Goal: Task Accomplishment & Management: Complete application form

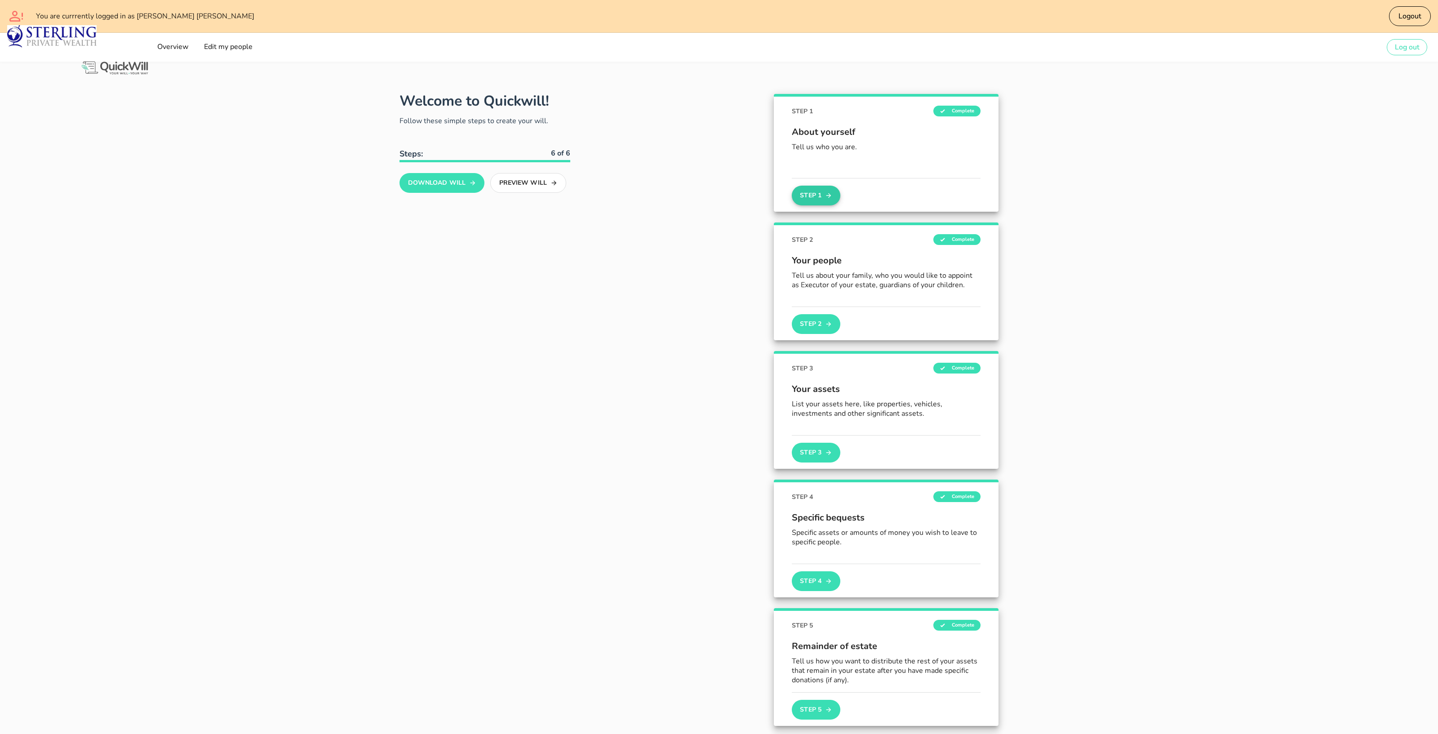
type input "[PERSON_NAME][EMAIL_ADDRESS][DOMAIN_NAME]"
click at [828, 204] on button "Step 1" at bounding box center [816, 196] width 49 height 20
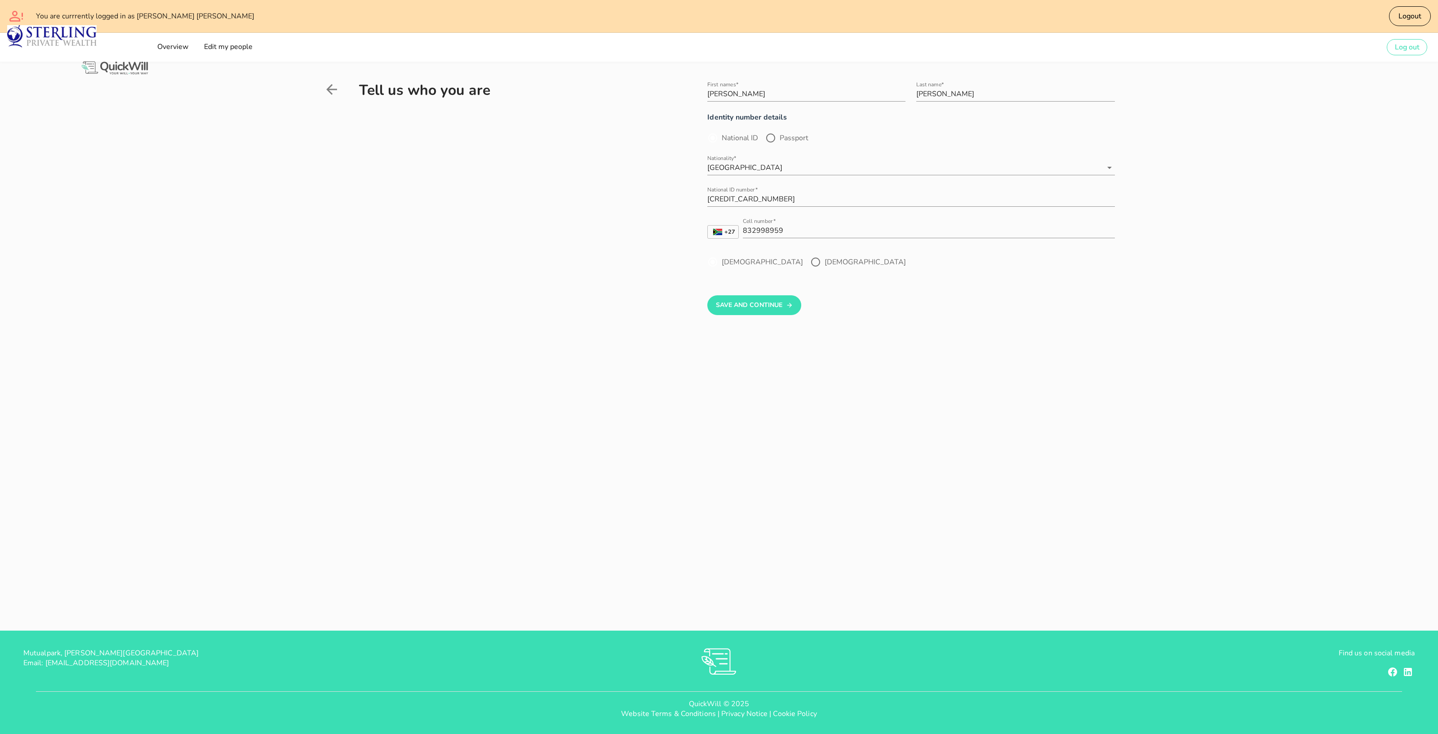
click at [142, 72] on img at bounding box center [115, 68] width 70 height 17
click at [333, 90] on icon at bounding box center [332, 89] width 16 height 16
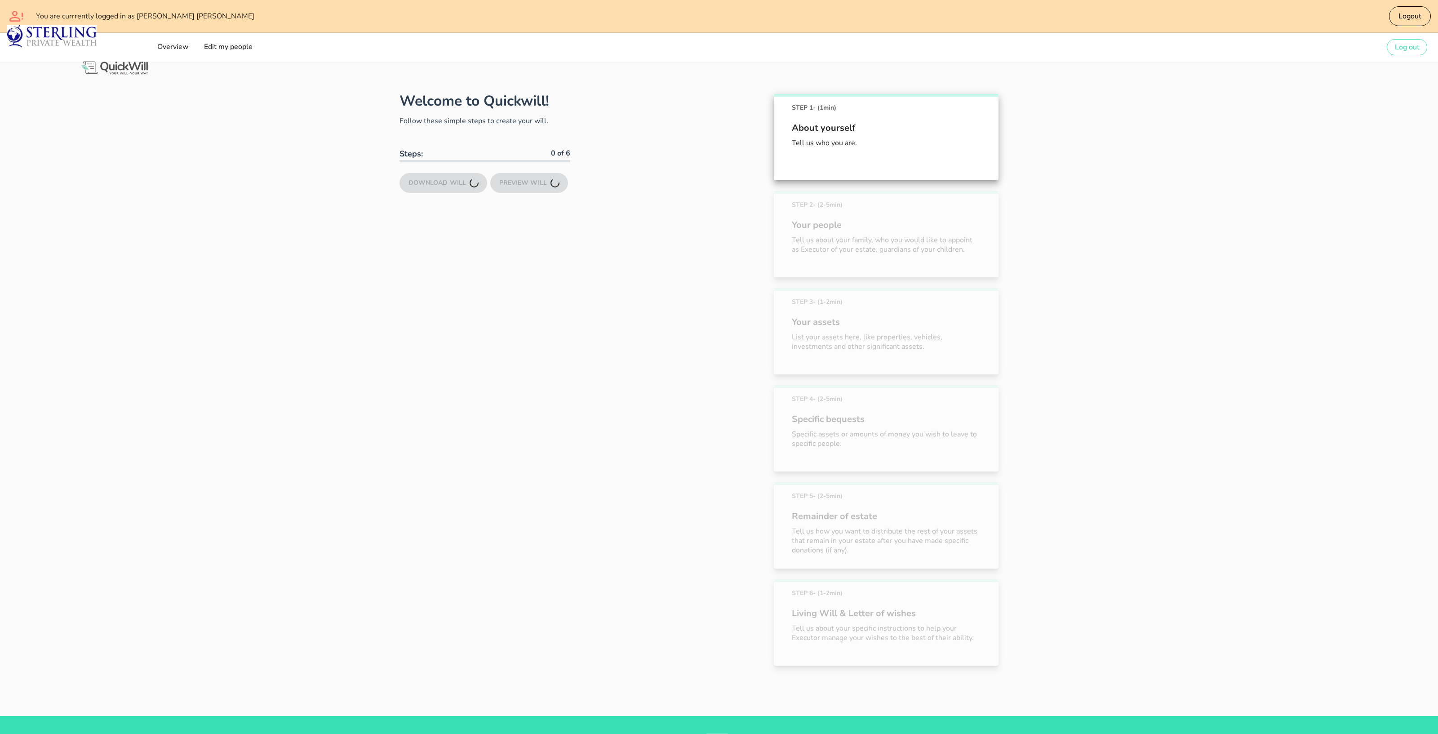
scroll to position [83, 0]
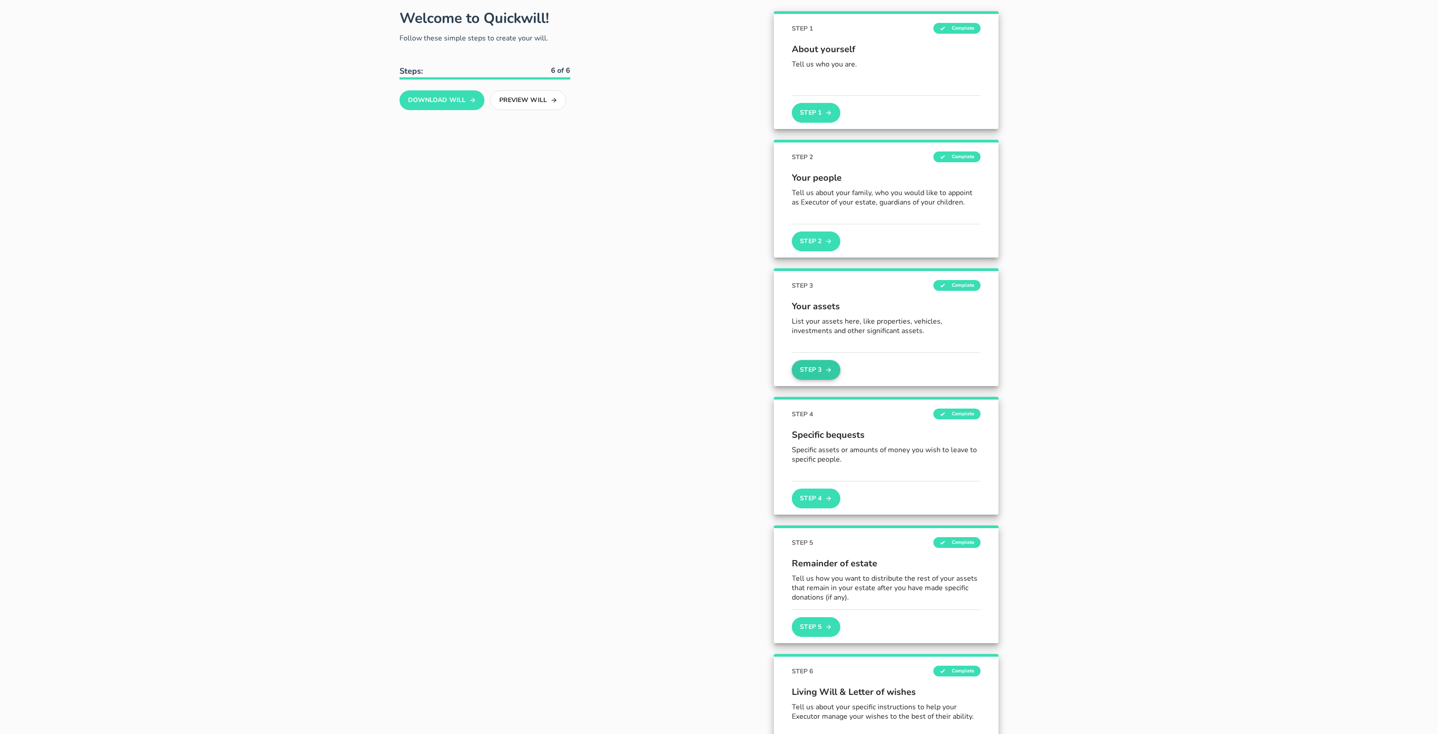
click at [822, 369] on button "Step 3" at bounding box center [816, 370] width 49 height 20
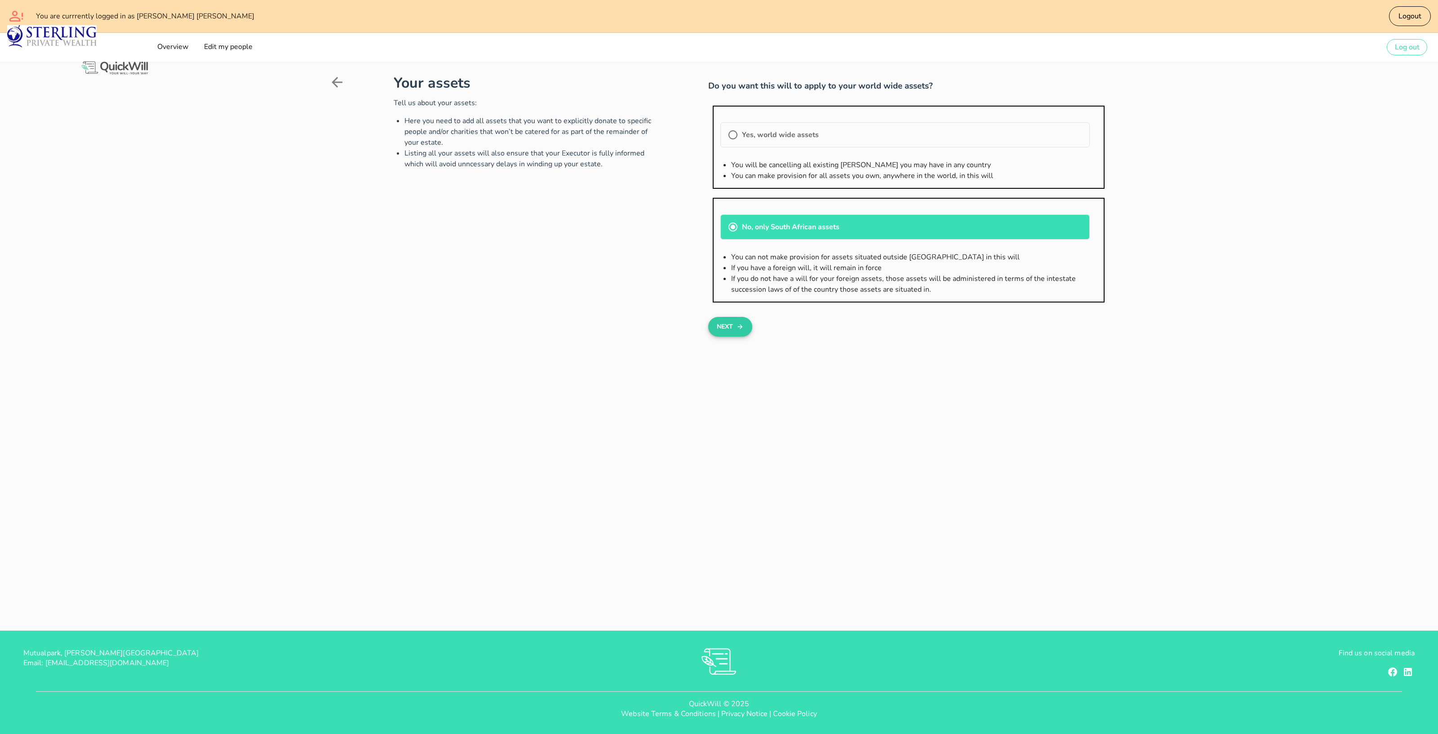
click at [733, 318] on button "Next" at bounding box center [730, 327] width 44 height 20
